Goal: Task Accomplishment & Management: Manage account settings

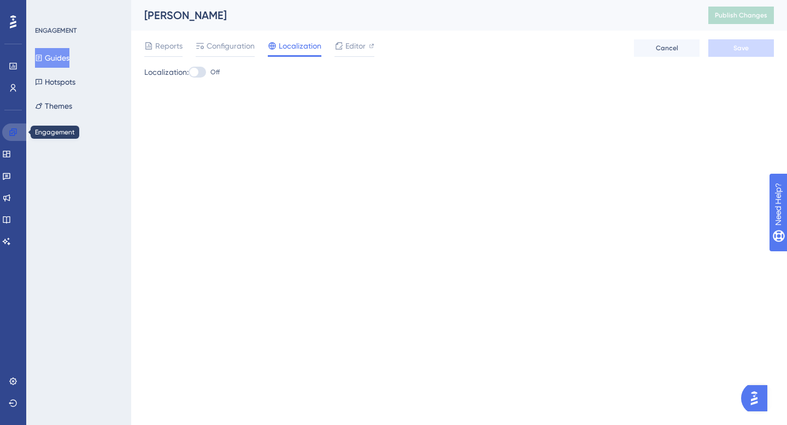
click at [11, 135] on icon at bounding box center [12, 131] width 7 height 7
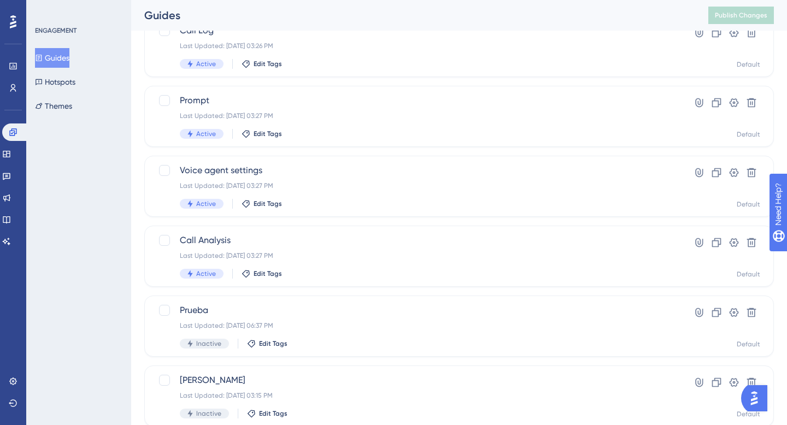
scroll to position [295, 0]
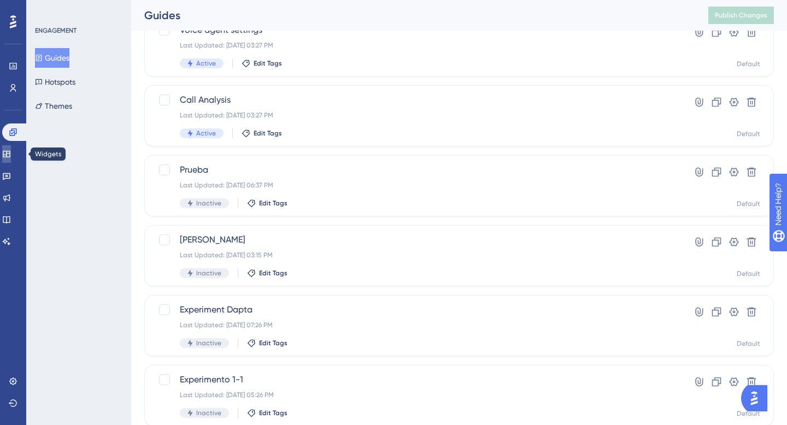
click at [11, 148] on link at bounding box center [6, 153] width 9 height 17
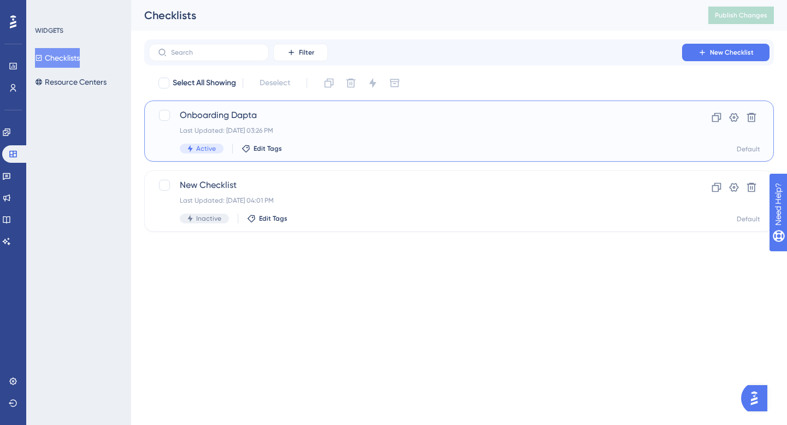
click at [223, 126] on div "Last Updated: [DATE] 03:26 PM" at bounding box center [415, 130] width 471 height 9
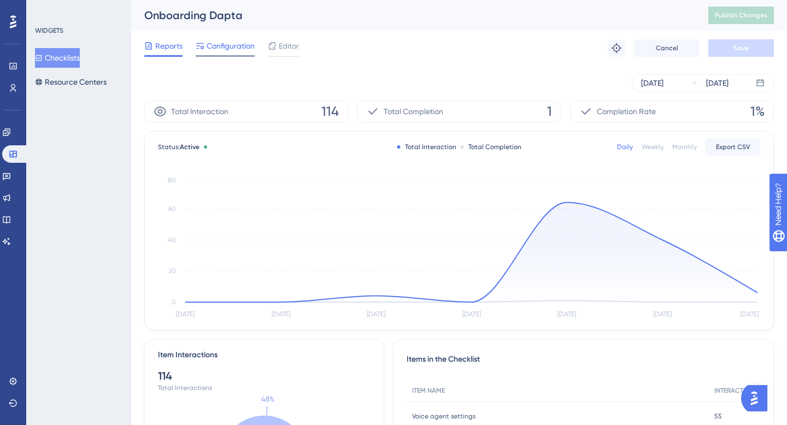
click at [230, 46] on span "Configuration" at bounding box center [230, 45] width 48 height 13
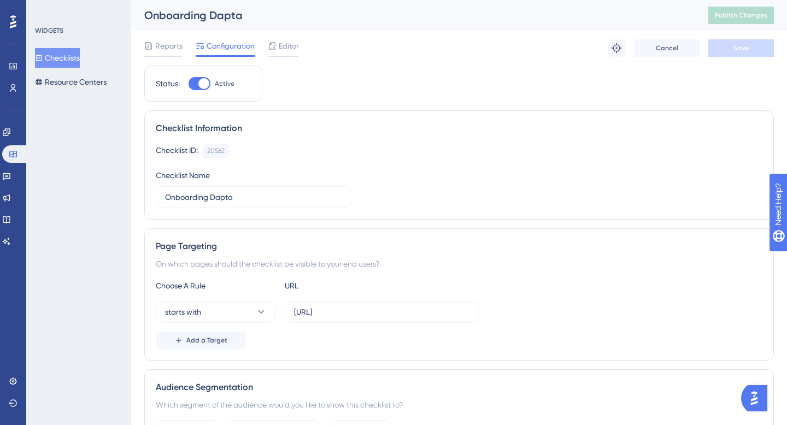
click at [192, 79] on div at bounding box center [199, 83] width 22 height 13
click at [188, 84] on input "Active" at bounding box center [188, 84] width 1 height 1
checkbox input "false"
click at [743, 46] on span "Save" at bounding box center [740, 48] width 15 height 9
click at [10, 131] on icon at bounding box center [6, 131] width 7 height 7
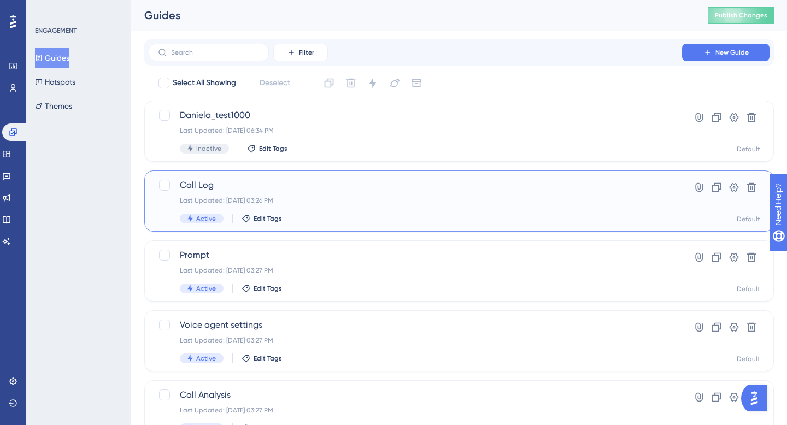
click at [191, 186] on span "Call Log" at bounding box center [415, 185] width 471 height 13
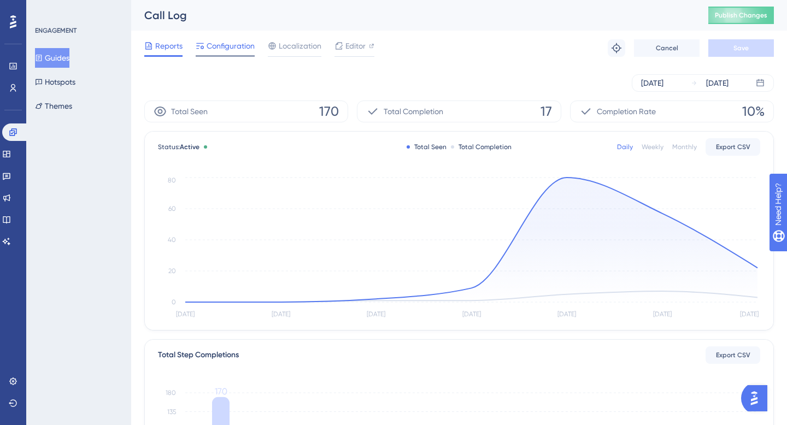
click at [233, 48] on span "Configuration" at bounding box center [230, 45] width 48 height 13
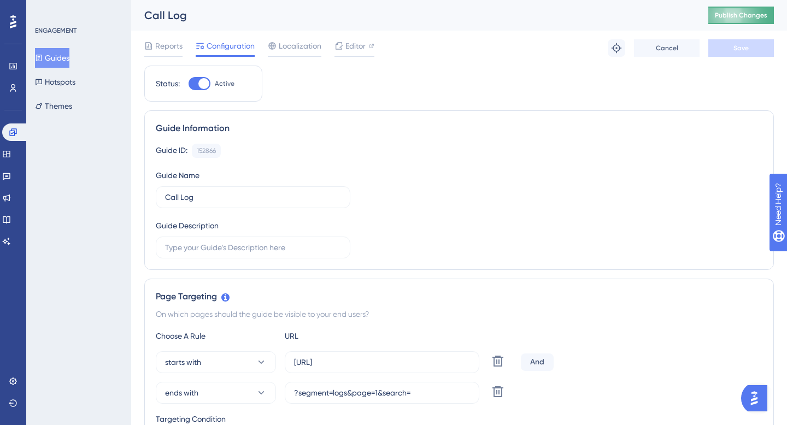
click at [747, 13] on span "Publish Changes" at bounding box center [740, 15] width 52 height 9
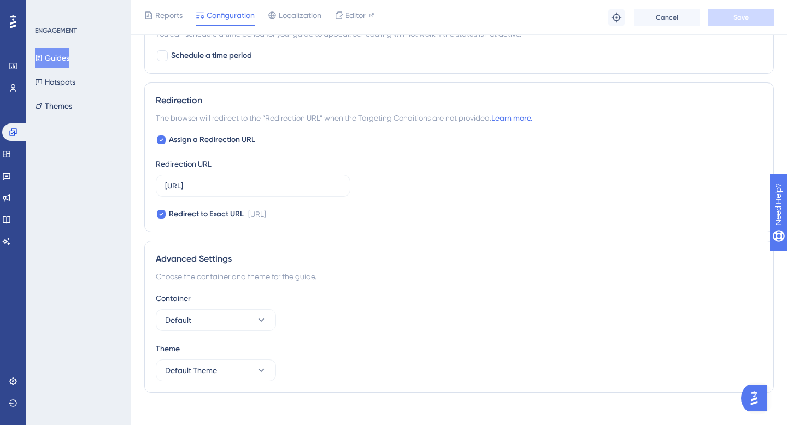
scroll to position [872, 0]
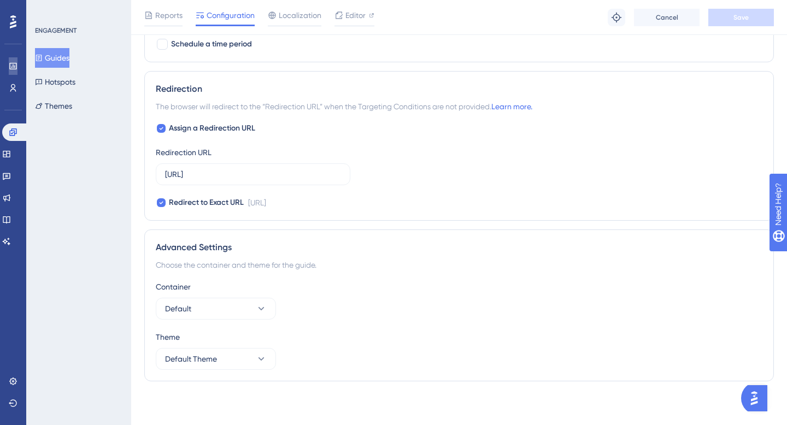
click at [17, 67] on icon at bounding box center [13, 66] width 9 height 9
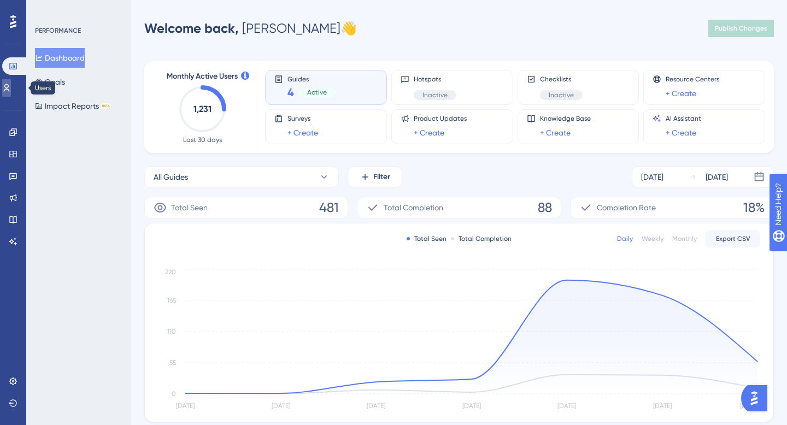
click at [10, 87] on icon at bounding box center [7, 88] width 6 height 8
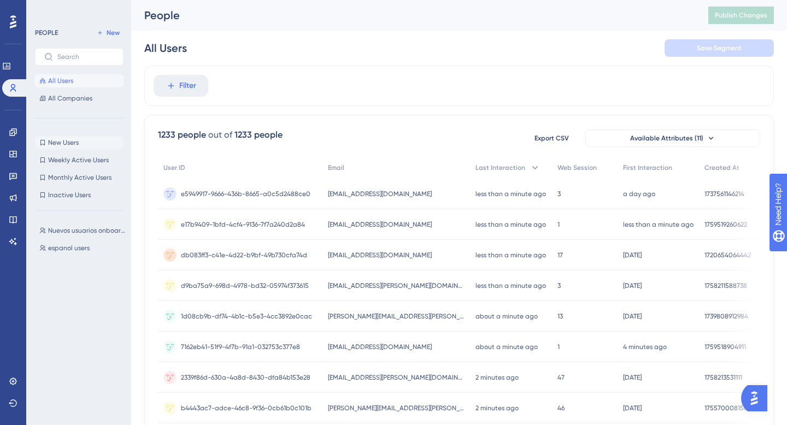
click at [65, 143] on span "New Users" at bounding box center [63, 142] width 31 height 9
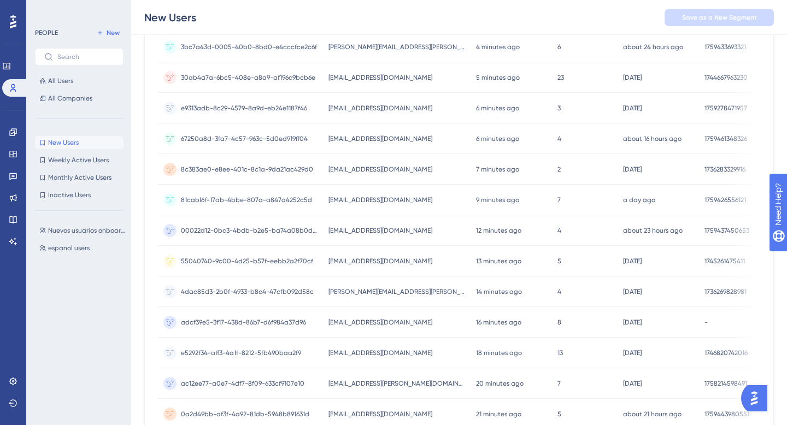
scroll to position [341, 0]
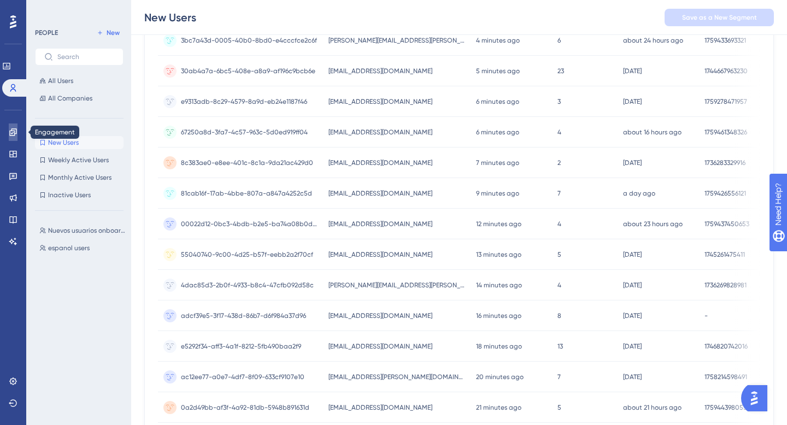
click at [9, 129] on link at bounding box center [13, 131] width 9 height 17
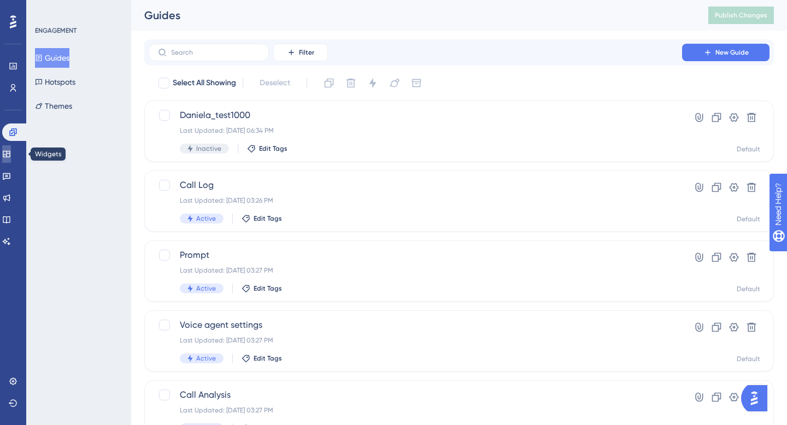
click at [5, 156] on link at bounding box center [6, 153] width 9 height 17
